Goal: Information Seeking & Learning: Check status

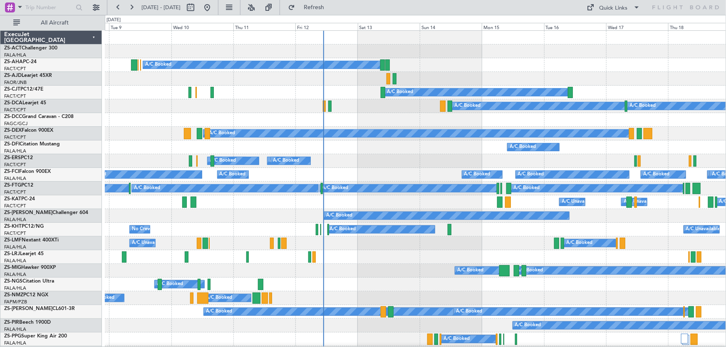
click at [405, 241] on div "A/C Unavailable A/C Booked A/C Booked" at bounding box center [415, 244] width 621 height 14
click at [197, 11] on button at bounding box center [190, 7] width 13 height 13
select select "9"
select select "2025"
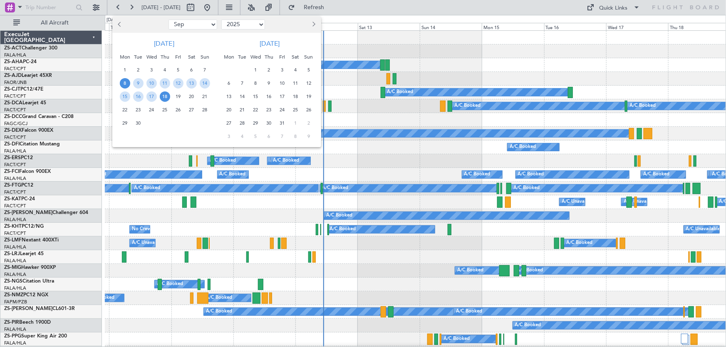
click at [257, 122] on span "29" at bounding box center [256, 123] width 10 height 10
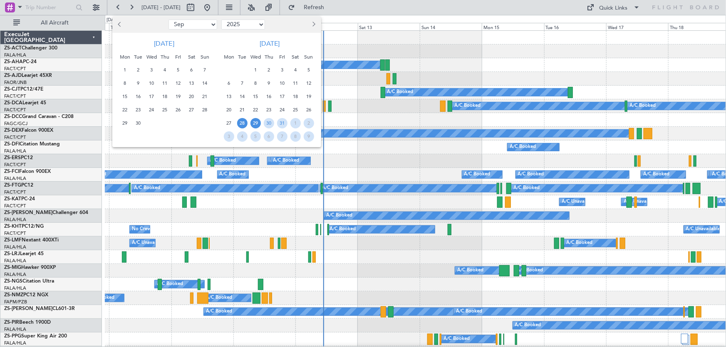
click at [244, 122] on span "28" at bounding box center [242, 123] width 10 height 10
click at [267, 122] on span "30" at bounding box center [269, 123] width 10 height 10
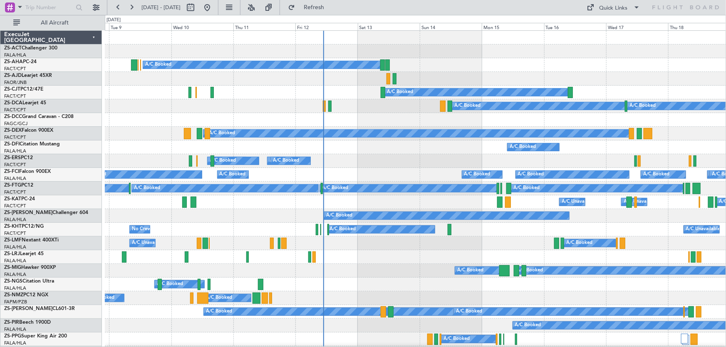
select select "10"
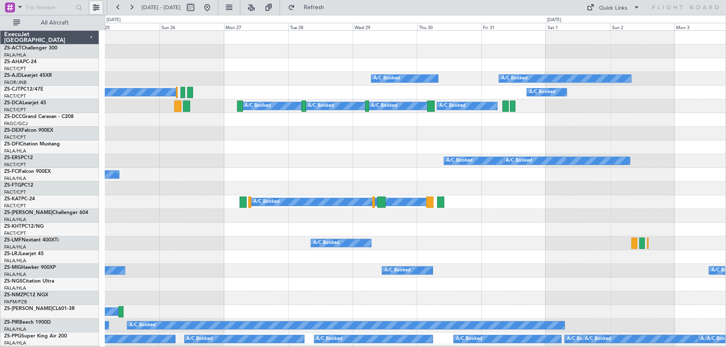
click at [99, 10] on button at bounding box center [95, 7] width 13 height 13
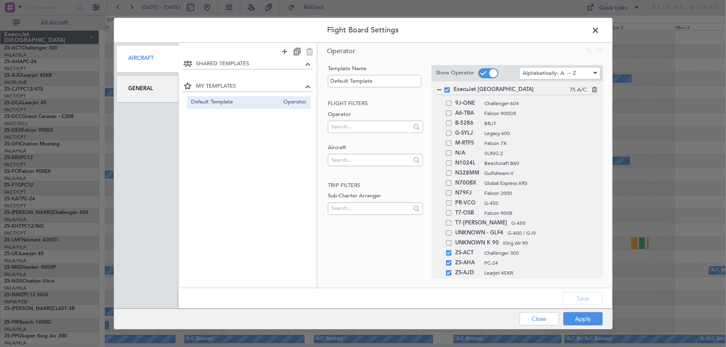
click at [161, 87] on div "General" at bounding box center [147, 89] width 63 height 28
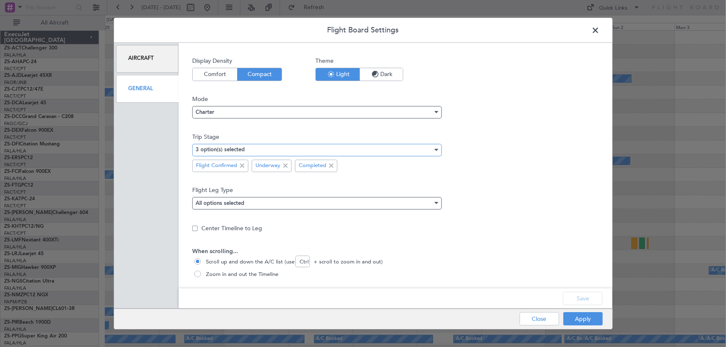
click at [341, 153] on div "3 option(s) selected" at bounding box center [314, 150] width 237 height 12
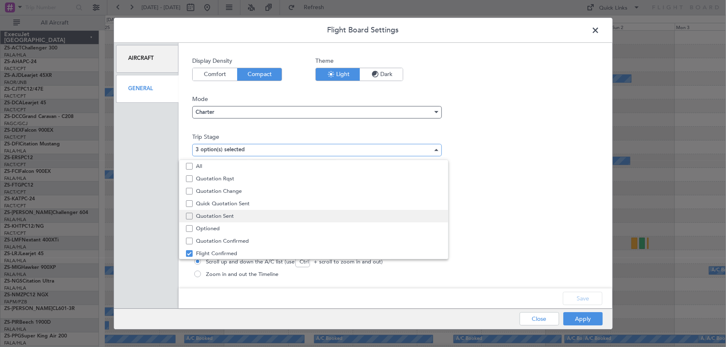
scroll to position [25, 0]
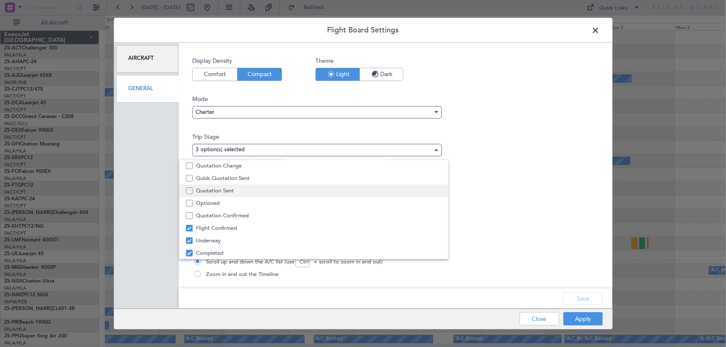
click at [247, 193] on span "Quotation Sent" at bounding box center [319, 191] width 246 height 12
click at [599, 300] on div at bounding box center [363, 173] width 726 height 347
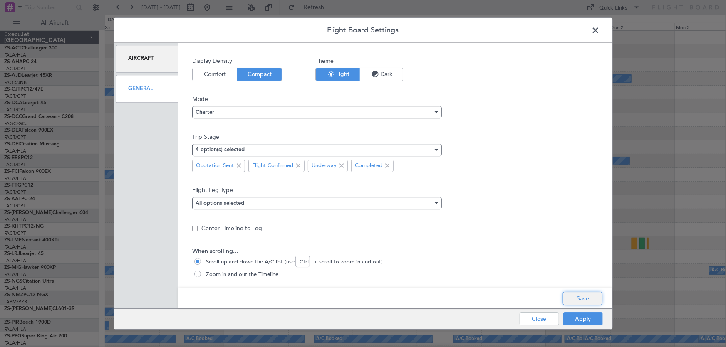
click at [595, 300] on button "Save" at bounding box center [583, 298] width 40 height 13
click at [591, 320] on button "Apply" at bounding box center [583, 319] width 40 height 13
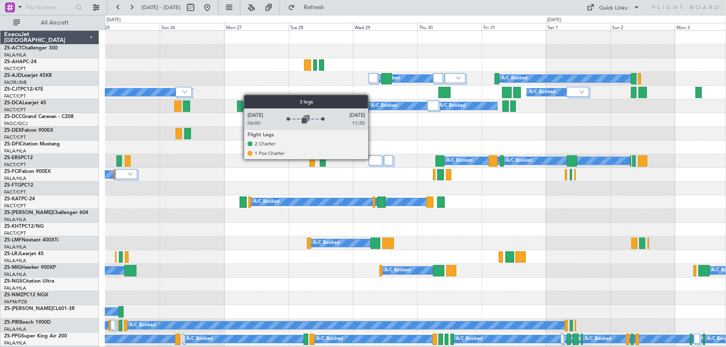
click at [372, 160] on div at bounding box center [376, 161] width 14 height 10
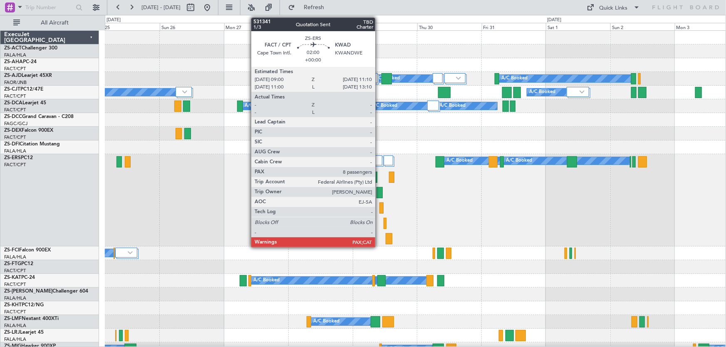
click at [379, 196] on div at bounding box center [380, 192] width 6 height 11
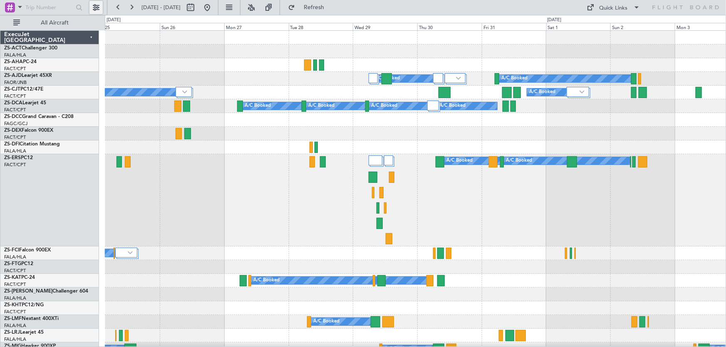
click at [97, 6] on button at bounding box center [95, 7] width 13 height 13
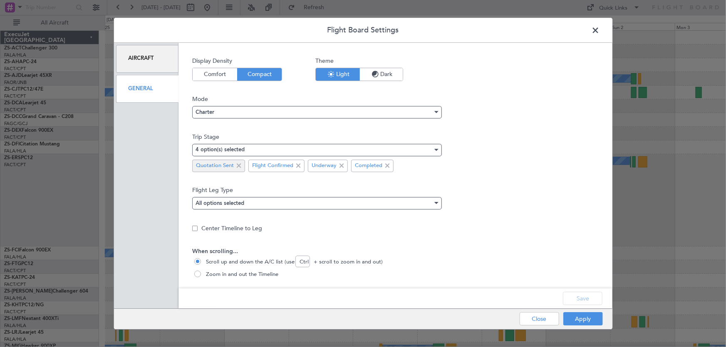
click at [241, 167] on span at bounding box center [239, 166] width 10 height 10
click at [603, 296] on button "Save" at bounding box center [583, 298] width 40 height 13
click at [586, 318] on button "Apply" at bounding box center [583, 319] width 40 height 13
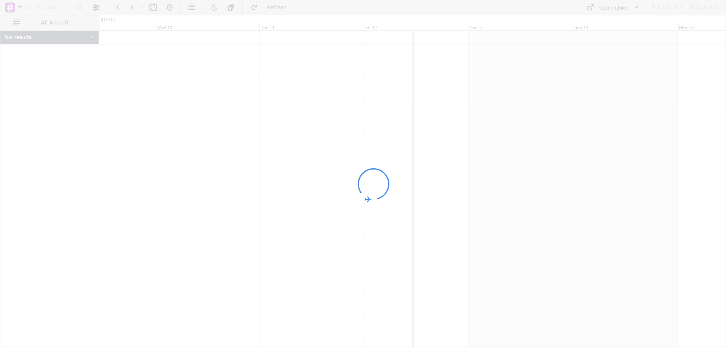
drag, startPoint x: 662, startPoint y: 162, endPoint x: 157, endPoint y: 202, distance: 506.0
click at [119, 205] on div at bounding box center [363, 173] width 726 height 347
drag, startPoint x: 677, startPoint y: 84, endPoint x: 455, endPoint y: 112, distance: 223.6
click at [455, 112] on div at bounding box center [363, 173] width 726 height 347
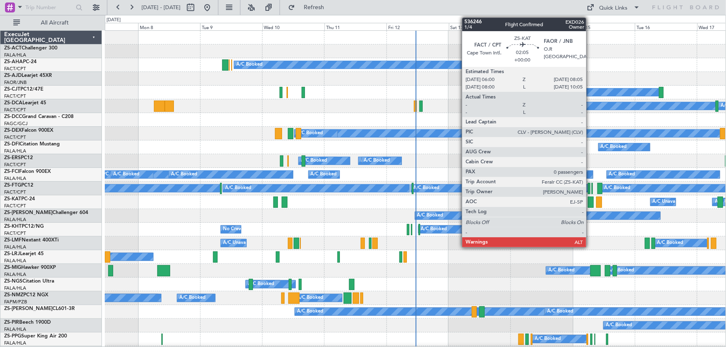
click at [590, 203] on div at bounding box center [590, 202] width 5 height 11
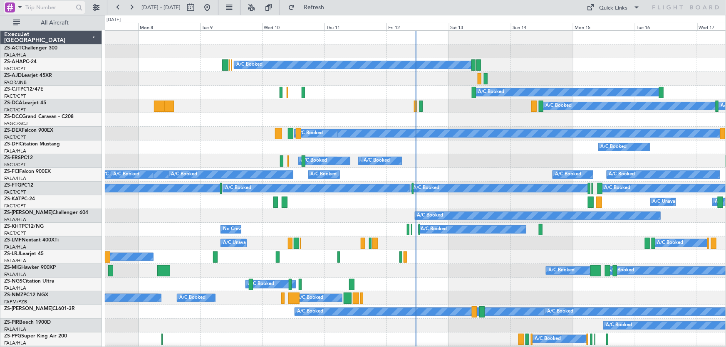
click at [17, 11] on span at bounding box center [20, 7] width 10 height 10
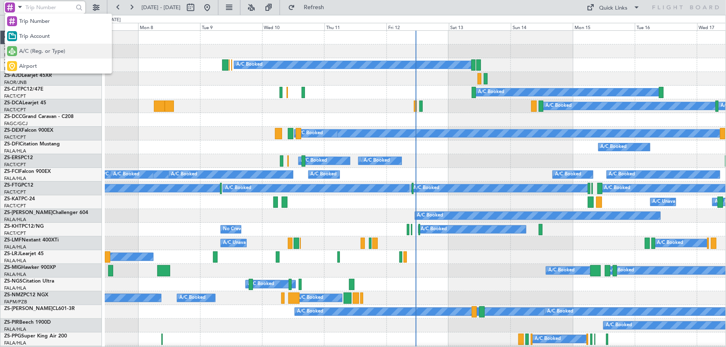
click at [56, 50] on span "A/C (Reg. or Type)" at bounding box center [42, 51] width 46 height 8
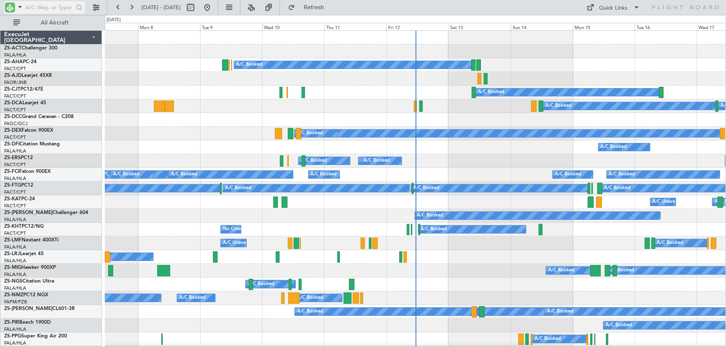
click at [59, 9] on input "text" at bounding box center [49, 7] width 48 height 12
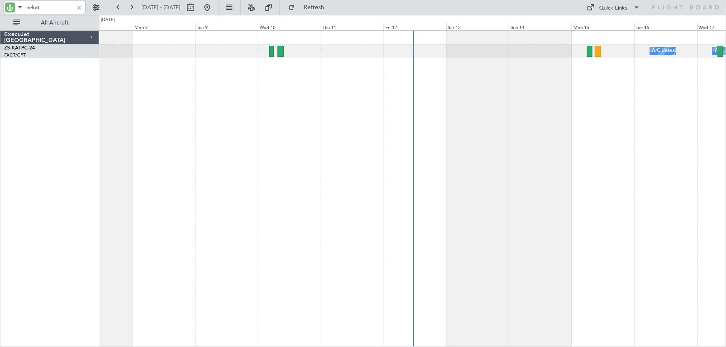
type input "zs-kat"
click at [79, 6] on div at bounding box center [78, 7] width 9 height 9
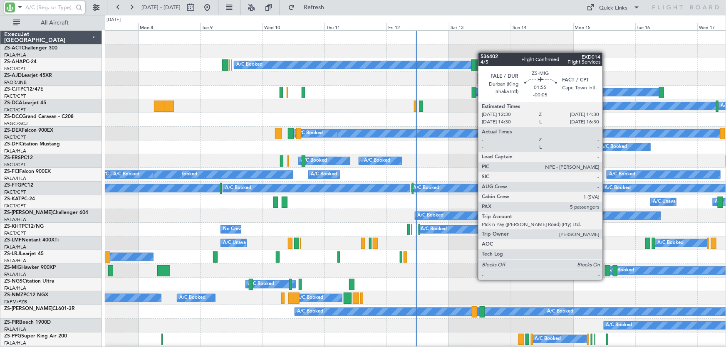
scroll to position [151, 0]
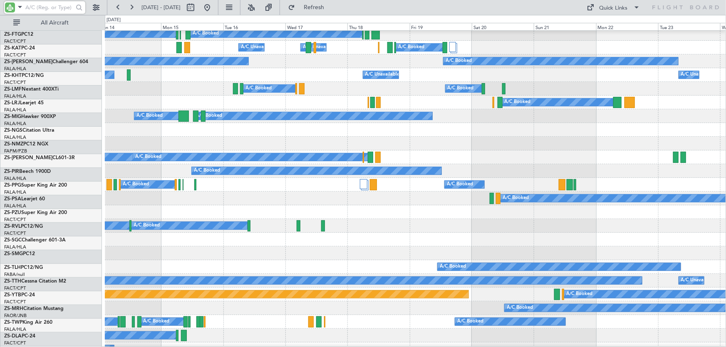
click at [228, 203] on div "A/C Booked" at bounding box center [415, 199] width 621 height 14
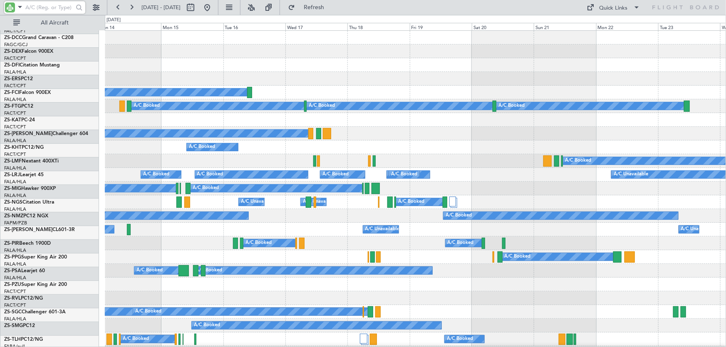
scroll to position [0, 0]
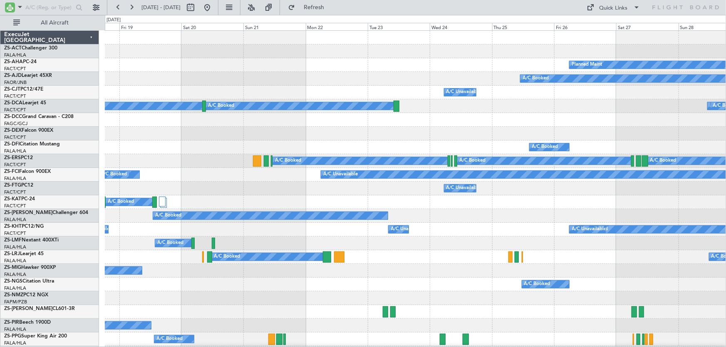
scroll to position [113, 0]
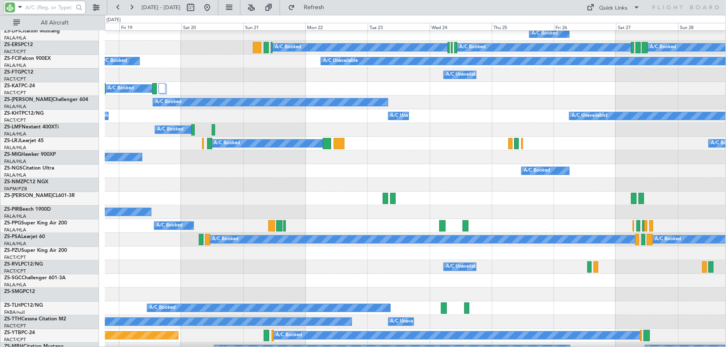
click at [330, 269] on div "A/C Unavailable A/C Booked" at bounding box center [415, 268] width 621 height 14
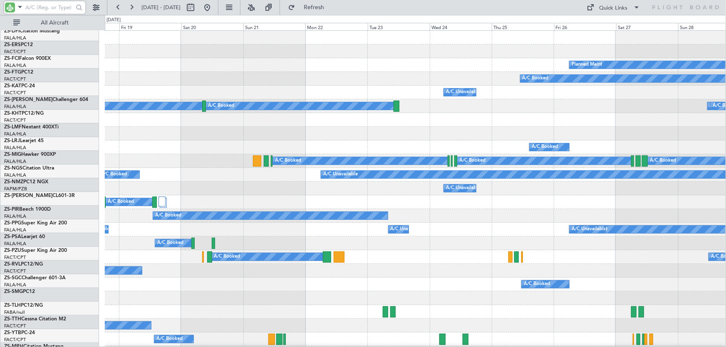
scroll to position [0, 0]
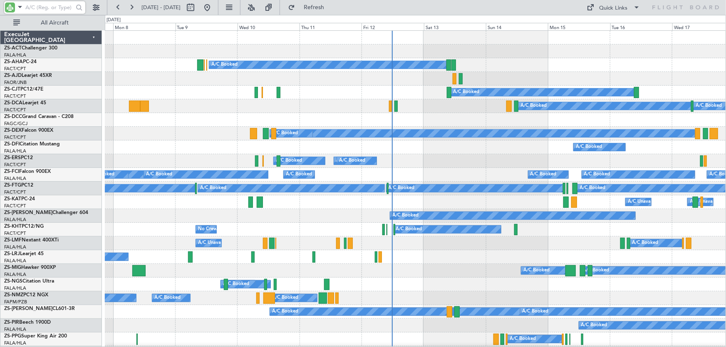
click at [323, 149] on div "A/C Booked" at bounding box center [415, 148] width 621 height 14
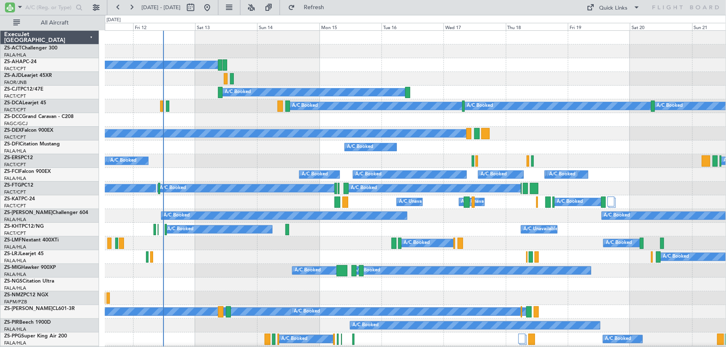
click at [258, 257] on div "A/C Booked" at bounding box center [415, 258] width 621 height 14
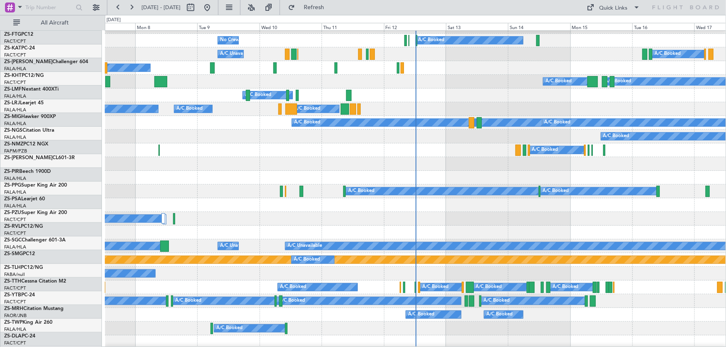
scroll to position [265, 0]
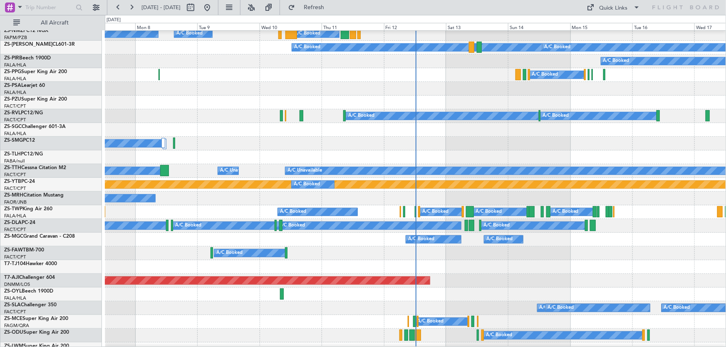
click at [533, 281] on div "Planned Maint Abuja ([PERSON_NAME] Intl)" at bounding box center [415, 281] width 621 height 14
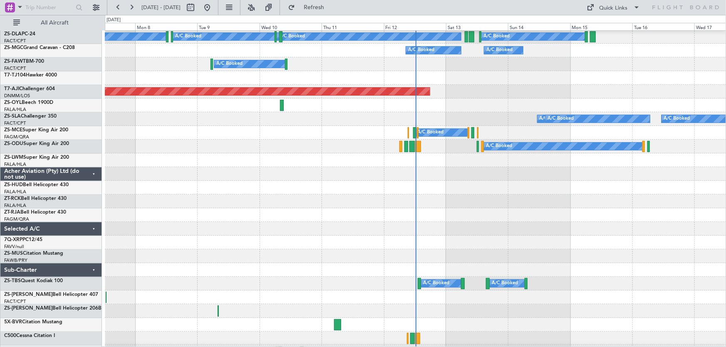
scroll to position [340, 0]
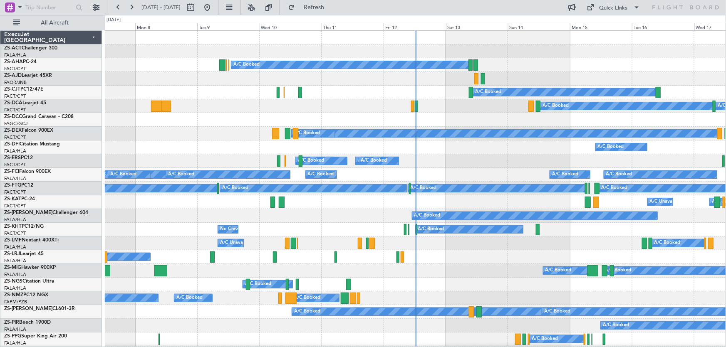
click at [462, 273] on div "A/C Booked A/C Booked A/C Booked A/C Booked" at bounding box center [415, 271] width 621 height 14
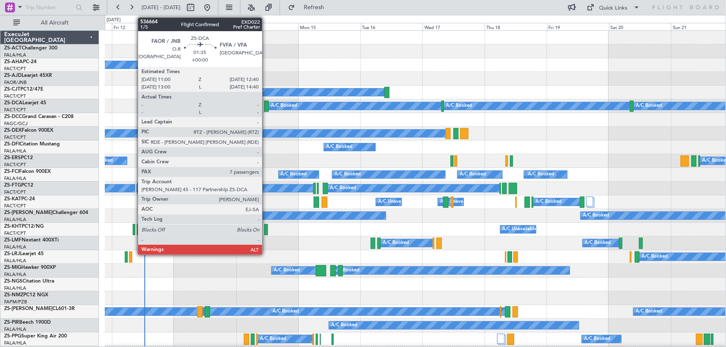
click at [266, 108] on div at bounding box center [266, 106] width 5 height 11
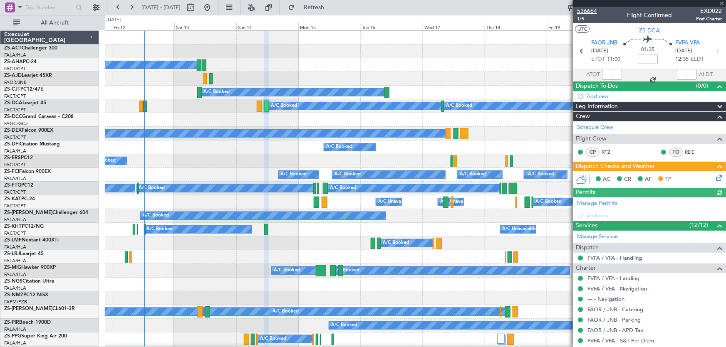
click at [592, 10] on span "536664" at bounding box center [587, 11] width 20 height 9
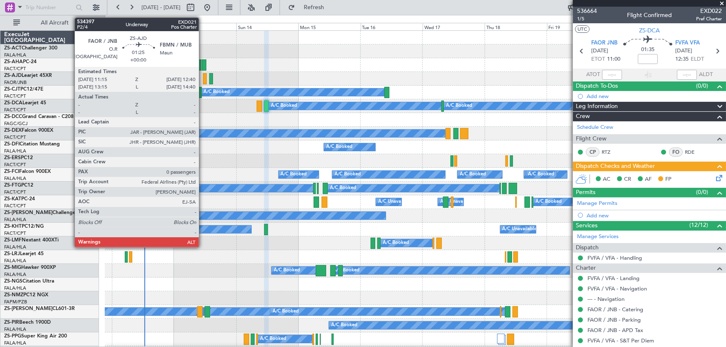
click at [203, 82] on div at bounding box center [205, 78] width 4 height 11
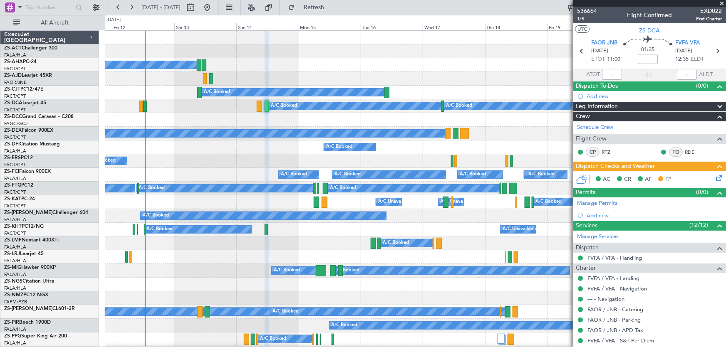
click at [722, 3] on span at bounding box center [722, 3] width 8 height 7
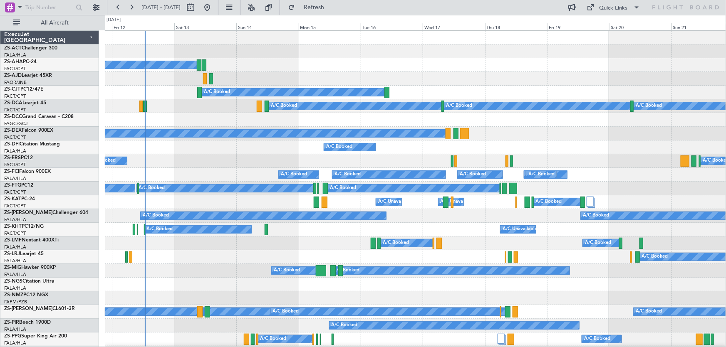
click at [213, 253] on div "A/C Booked" at bounding box center [415, 258] width 621 height 14
click at [176, 239] on div "A/C Booked A/C Booked A/C Unavailable" at bounding box center [415, 244] width 621 height 14
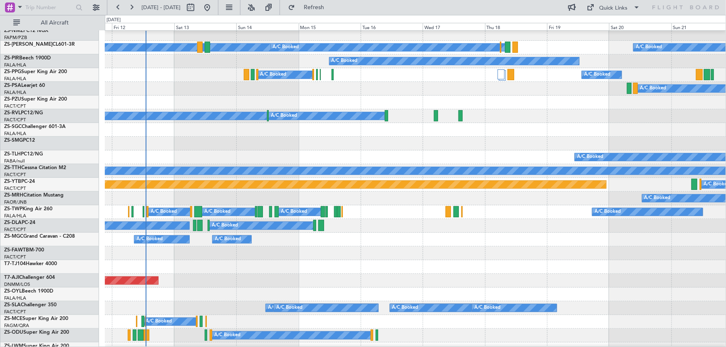
scroll to position [378, 0]
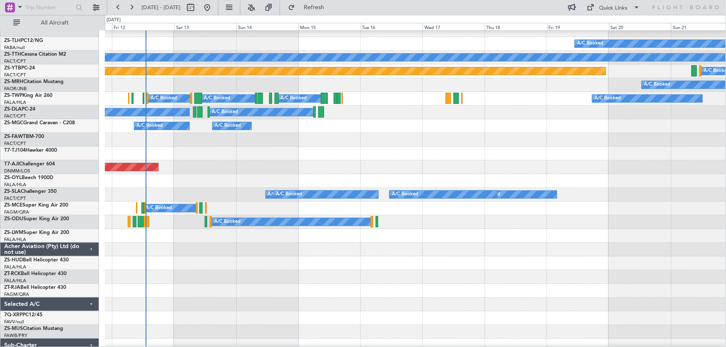
click at [450, 275] on div at bounding box center [415, 278] width 621 height 14
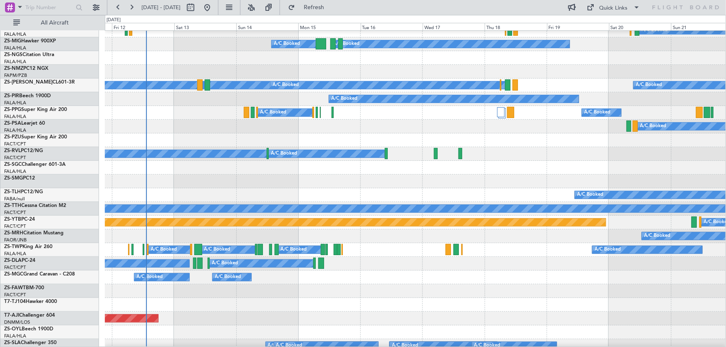
click at [474, 298] on div at bounding box center [415, 305] width 621 height 14
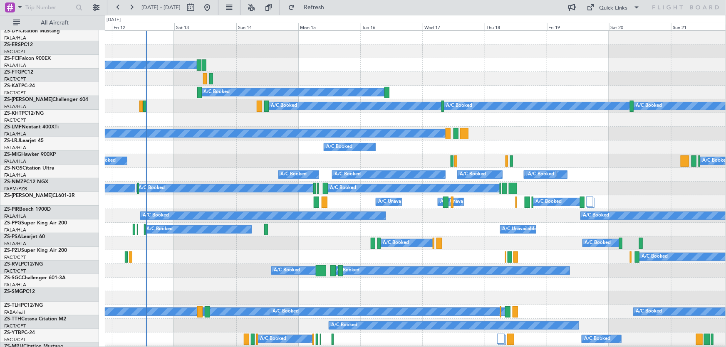
scroll to position [0, 0]
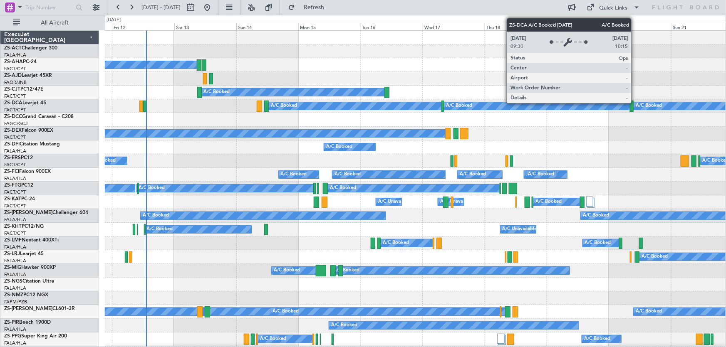
click at [216, 99] on div "A/C Booked A/C Booked A/C Booked" at bounding box center [415, 106] width 621 height 14
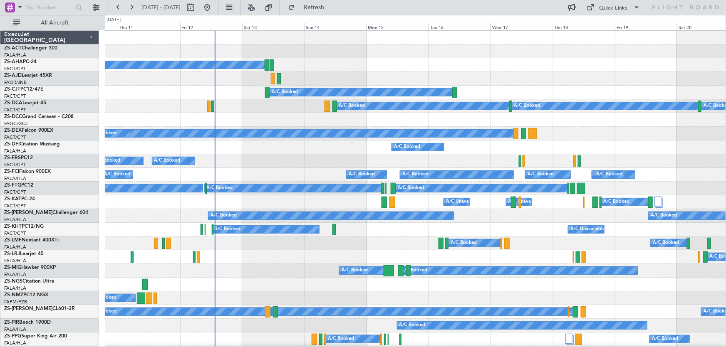
click at [726, 143] on div "A/C Booked A/C Booked A/C Booked A/C Booked A/C Booked A/C Booked A/C Booked A/…" at bounding box center [363, 181] width 726 height 333
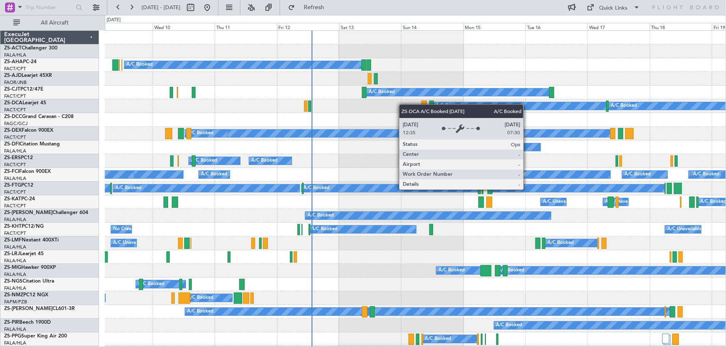
click at [439, 109] on div "A/C Booked A/C Booked A/C Booked" at bounding box center [415, 106] width 621 height 14
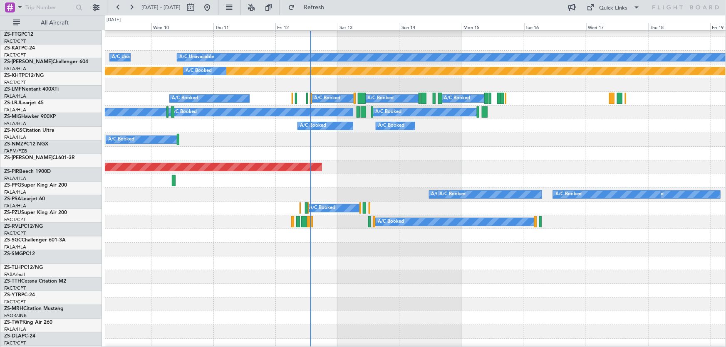
scroll to position [378, 0]
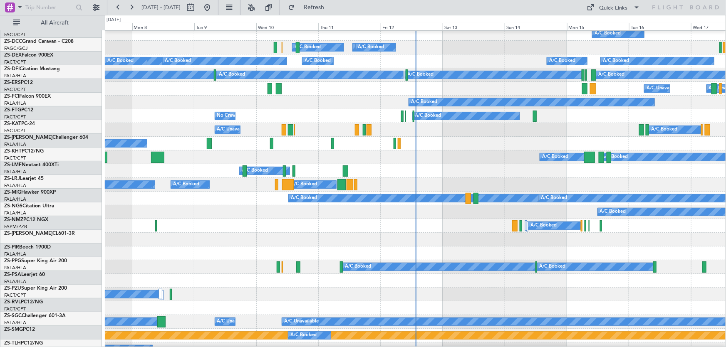
scroll to position [113, 0]
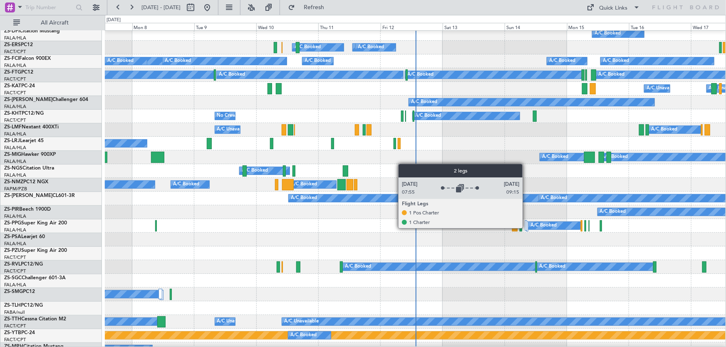
click at [526, 228] on div at bounding box center [526, 226] width 2 height 10
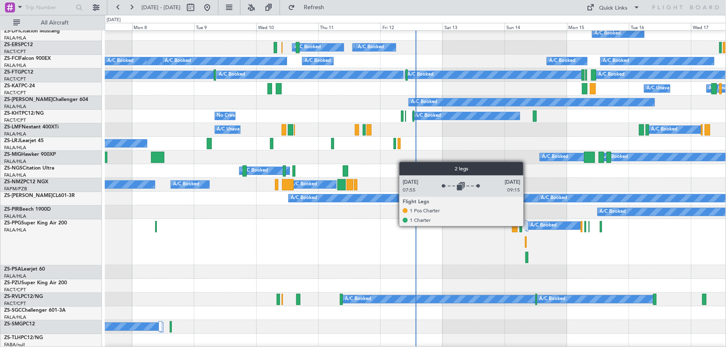
click at [527, 226] on div at bounding box center [526, 226] width 2 height 10
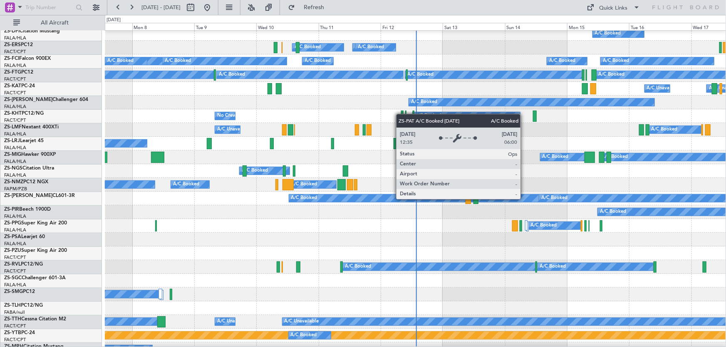
click at [502, 165] on div "A/C Booked A/C Booked" at bounding box center [415, 171] width 621 height 14
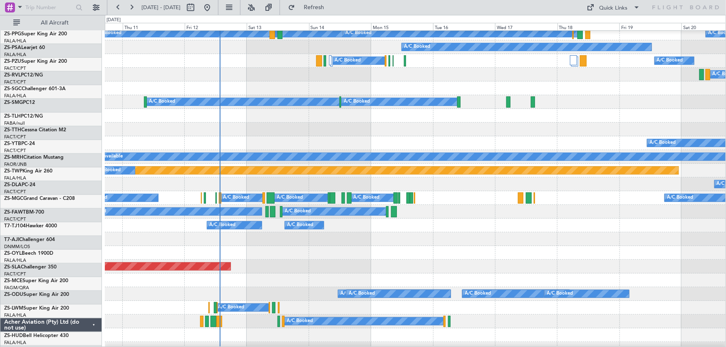
scroll to position [261, 0]
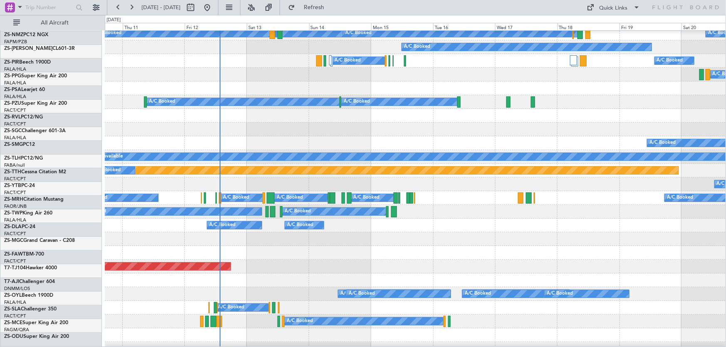
click at [285, 233] on div "A/C Booked A/C Booked" at bounding box center [415, 226] width 621 height 14
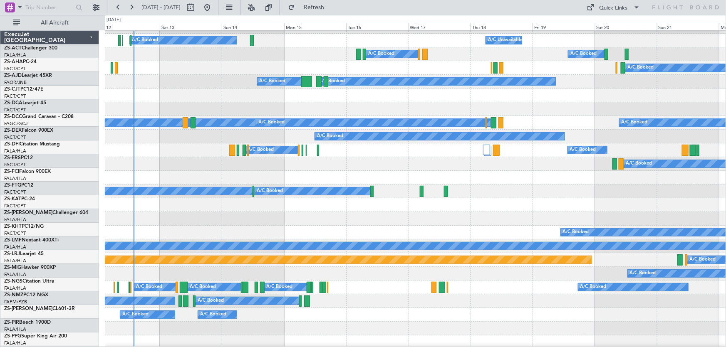
scroll to position [189, 0]
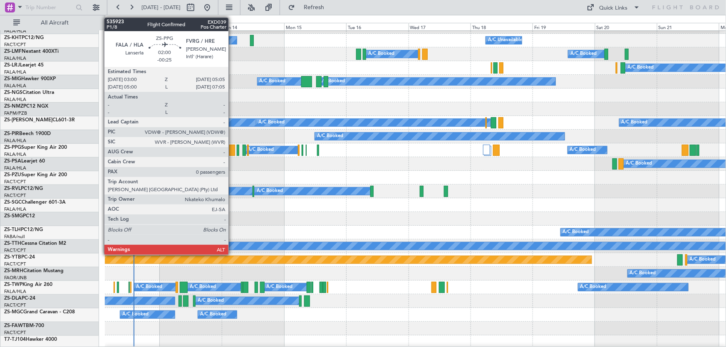
click at [232, 150] on div at bounding box center [231, 150] width 5 height 11
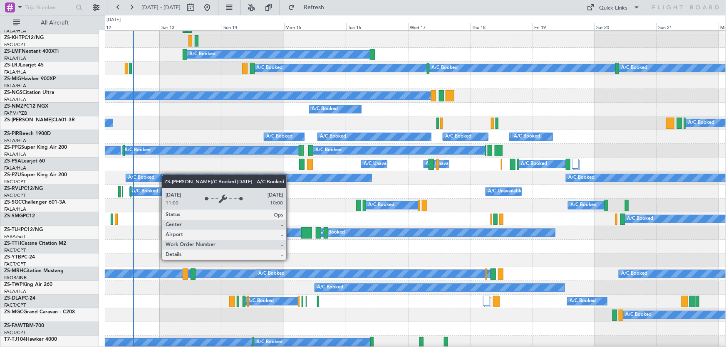
scroll to position [37, 0]
